Goal: Ask a question

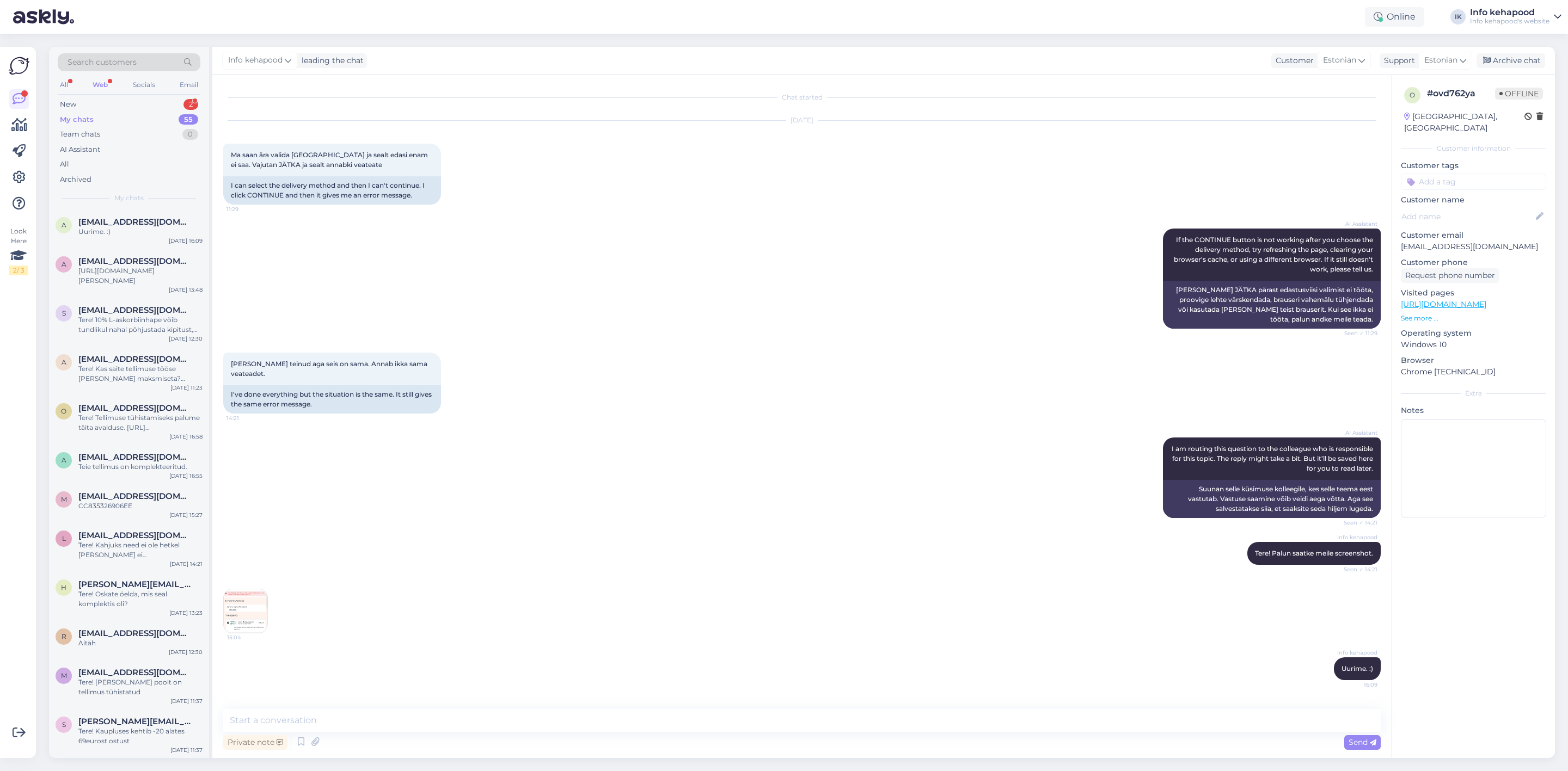
click at [626, 473] on div "AI Assistant I am routing this question to the colleague who is responsible for…" at bounding box center [801, 477] width 1158 height 105
click at [1496, 713] on div "o # ovd762ya Offline Estonia, Tallinn Customer information Customer tags Custom…" at bounding box center [1473, 416] width 164 height 683
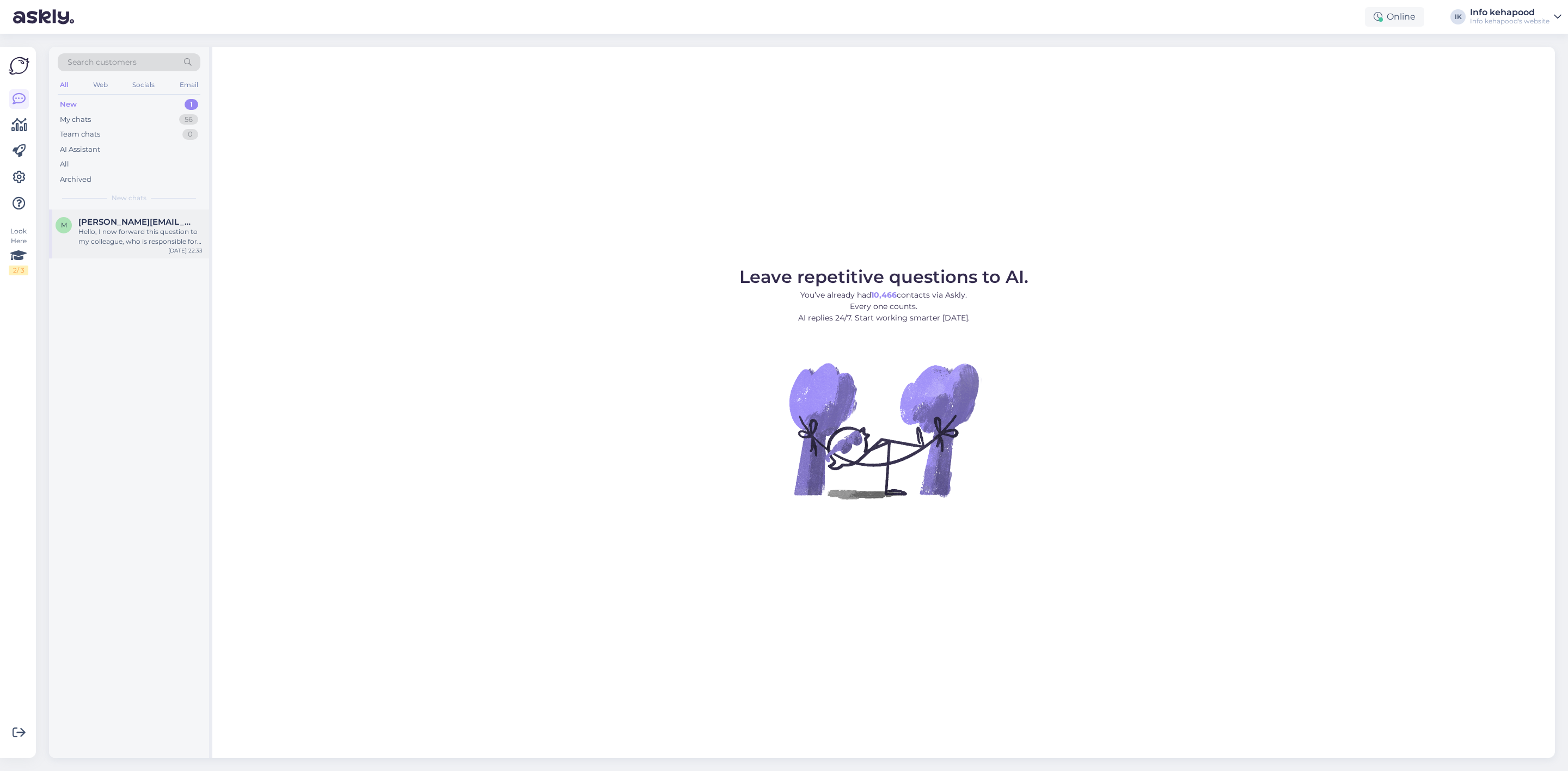
click at [82, 235] on div "Hello, I now forward this question to my colleague, who is responsible for this…" at bounding box center [140, 237] width 124 height 20
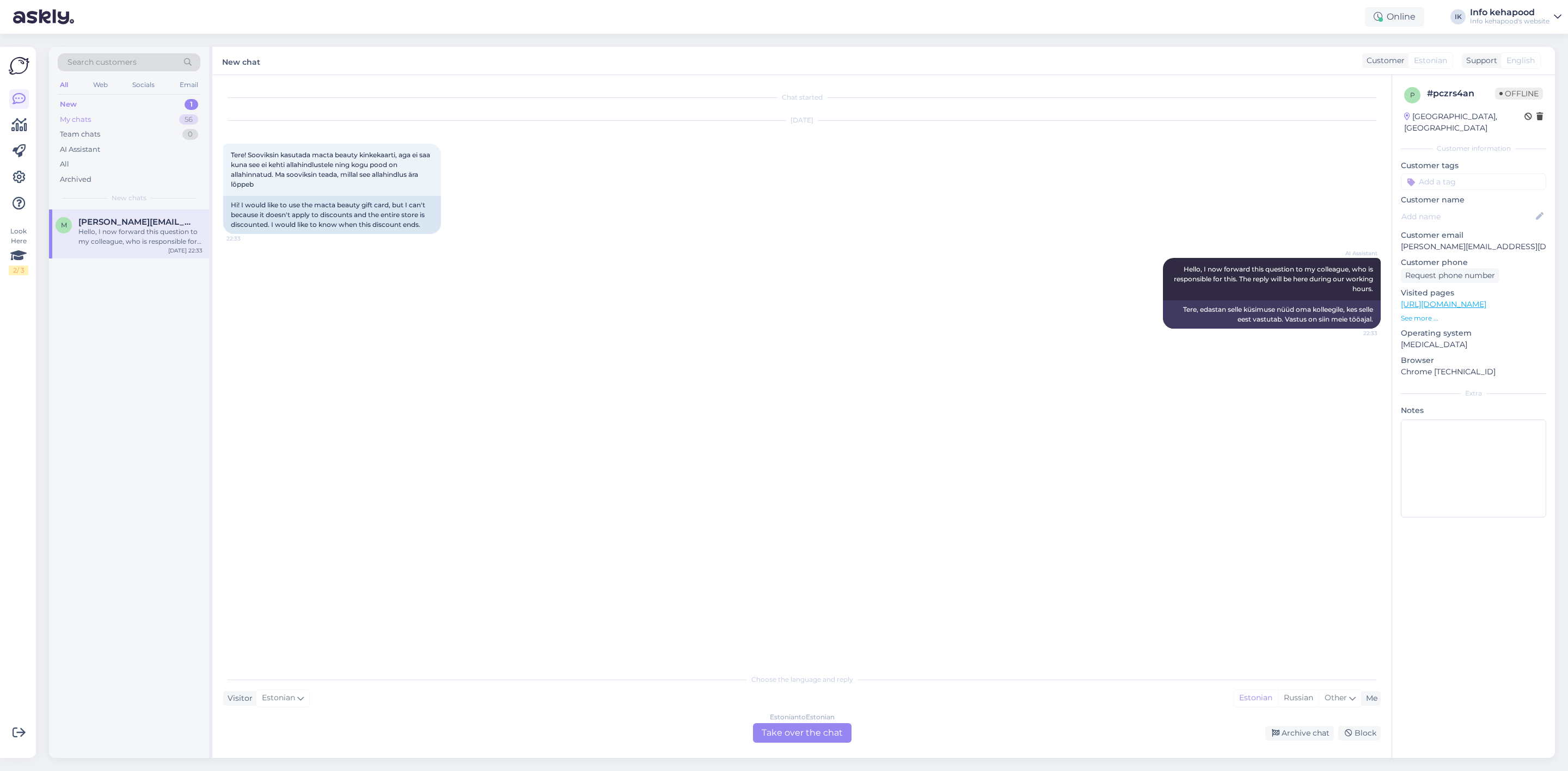
click at [140, 119] on div "My chats 56" at bounding box center [128, 119] width 143 height 15
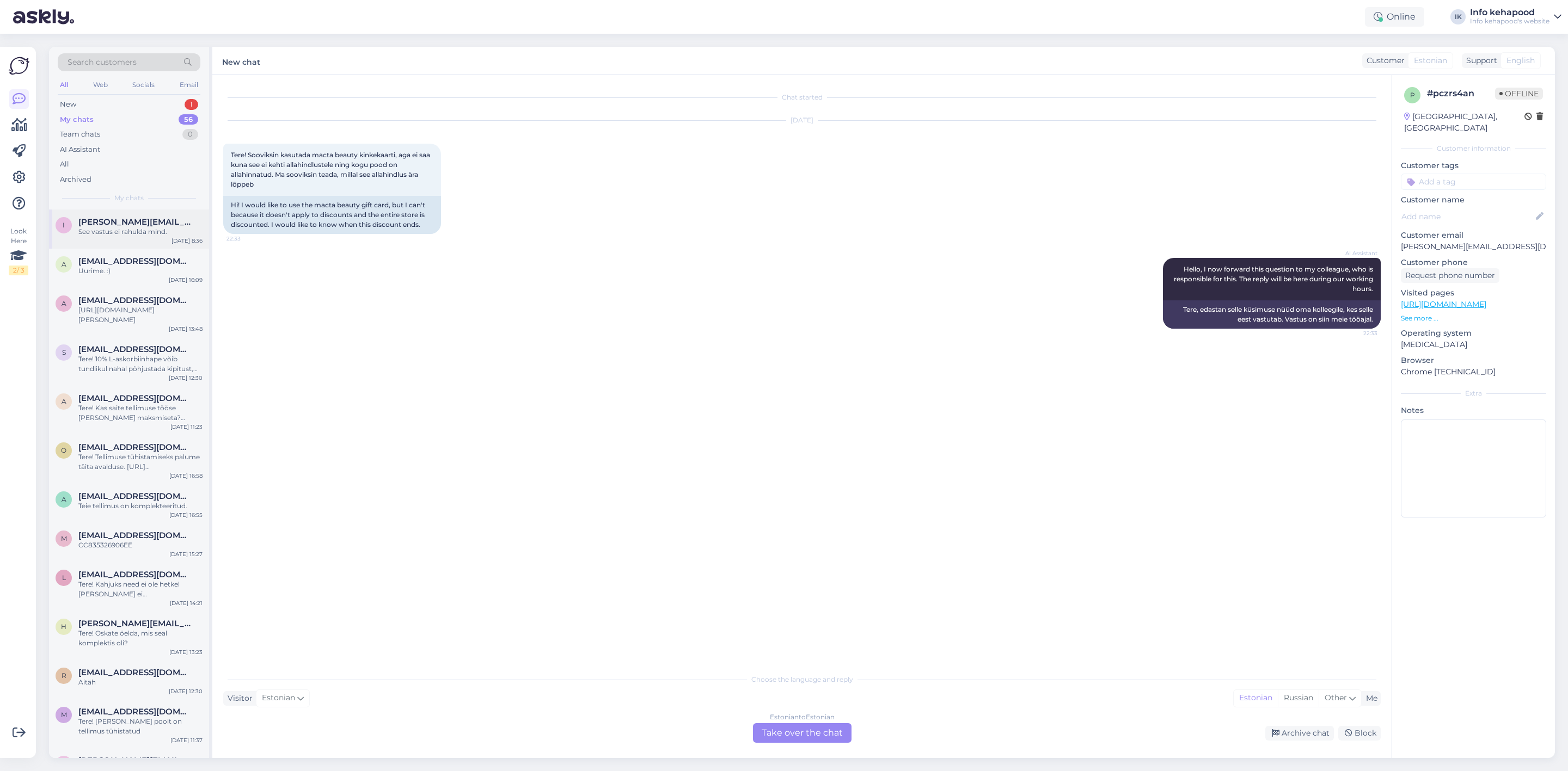
click at [126, 228] on div "See vastus ei rahulda mind." at bounding box center [140, 232] width 124 height 10
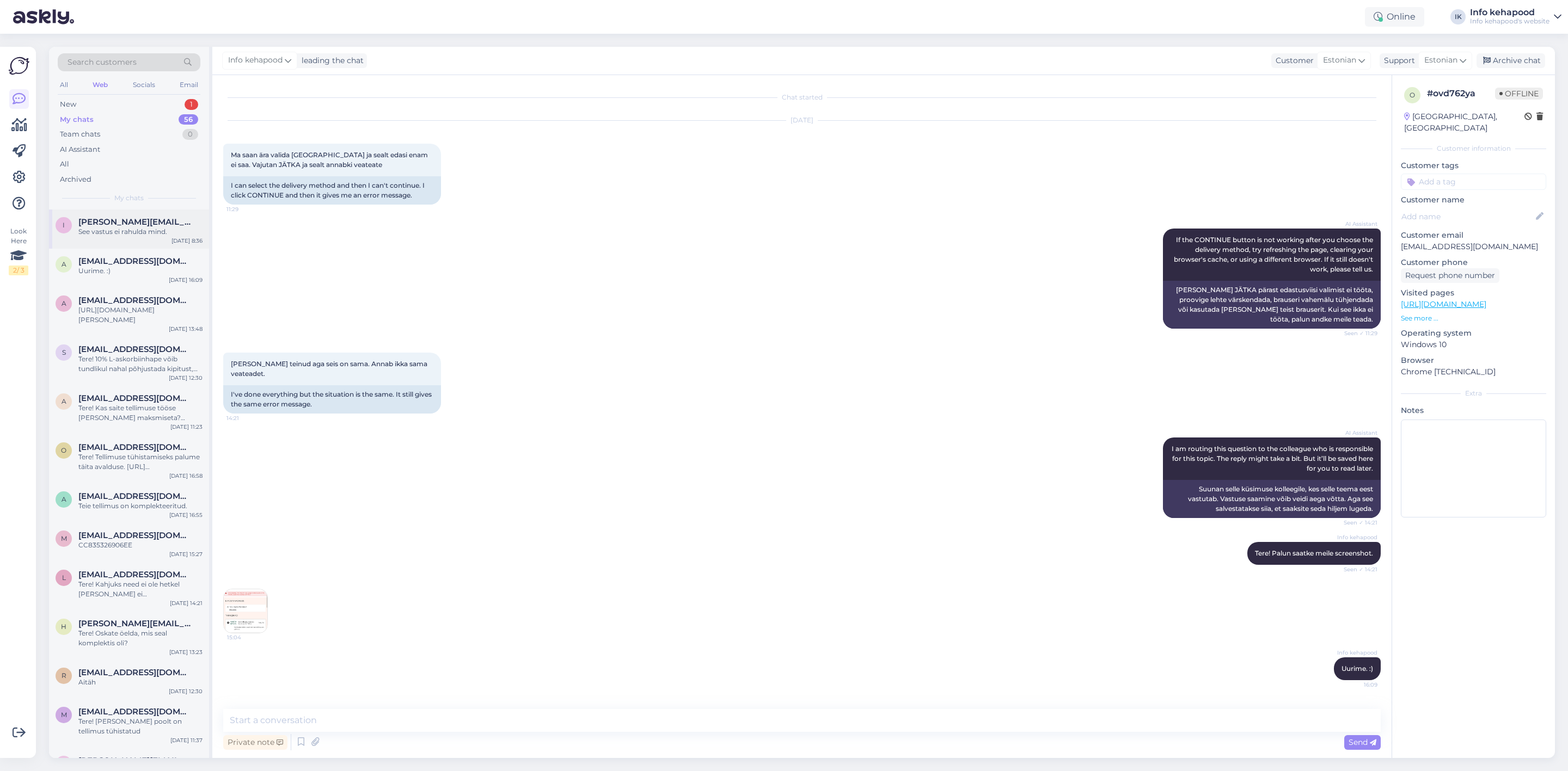
click at [154, 227] on div "See vastus ei rahulda mind." at bounding box center [140, 232] width 124 height 10
